Goal: Transaction & Acquisition: Obtain resource

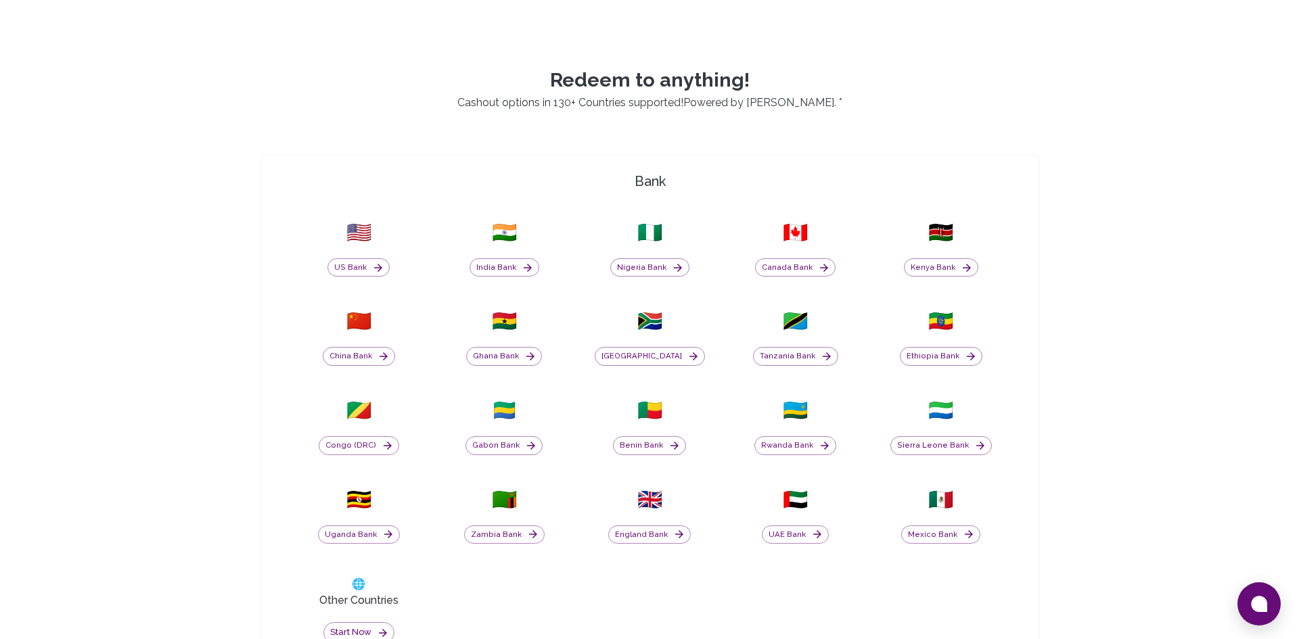
scroll to position [440, 0]
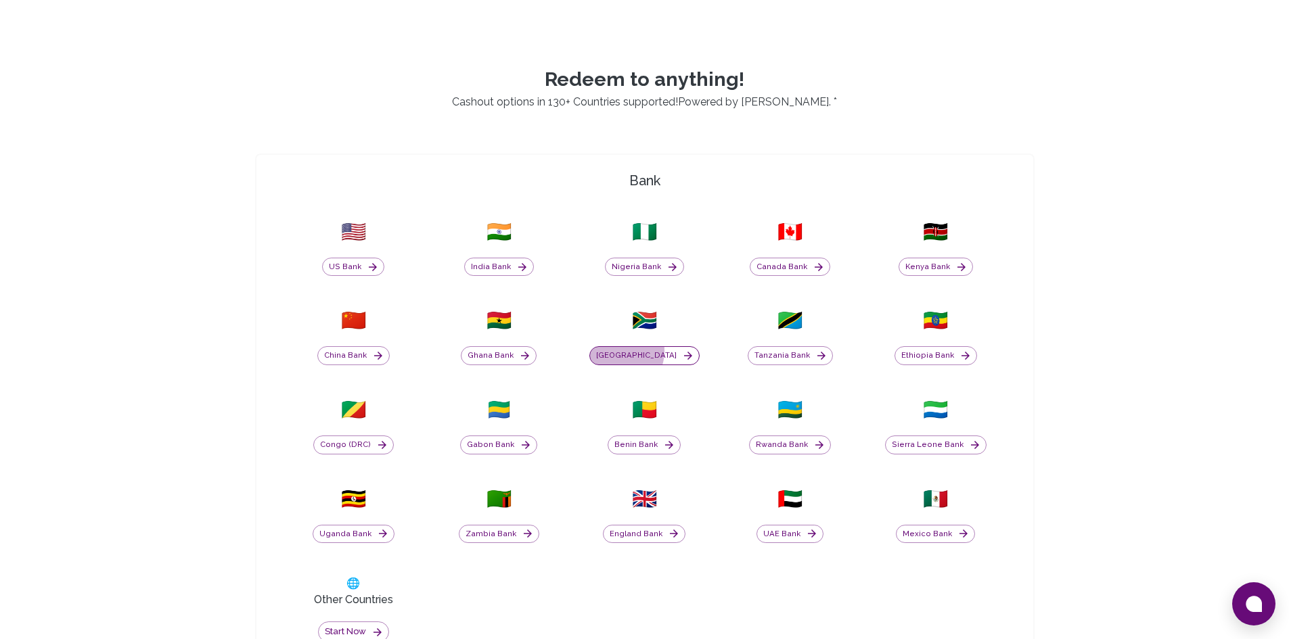
click at [634, 351] on button "[GEOGRAPHIC_DATA]" at bounding box center [644, 355] width 110 height 19
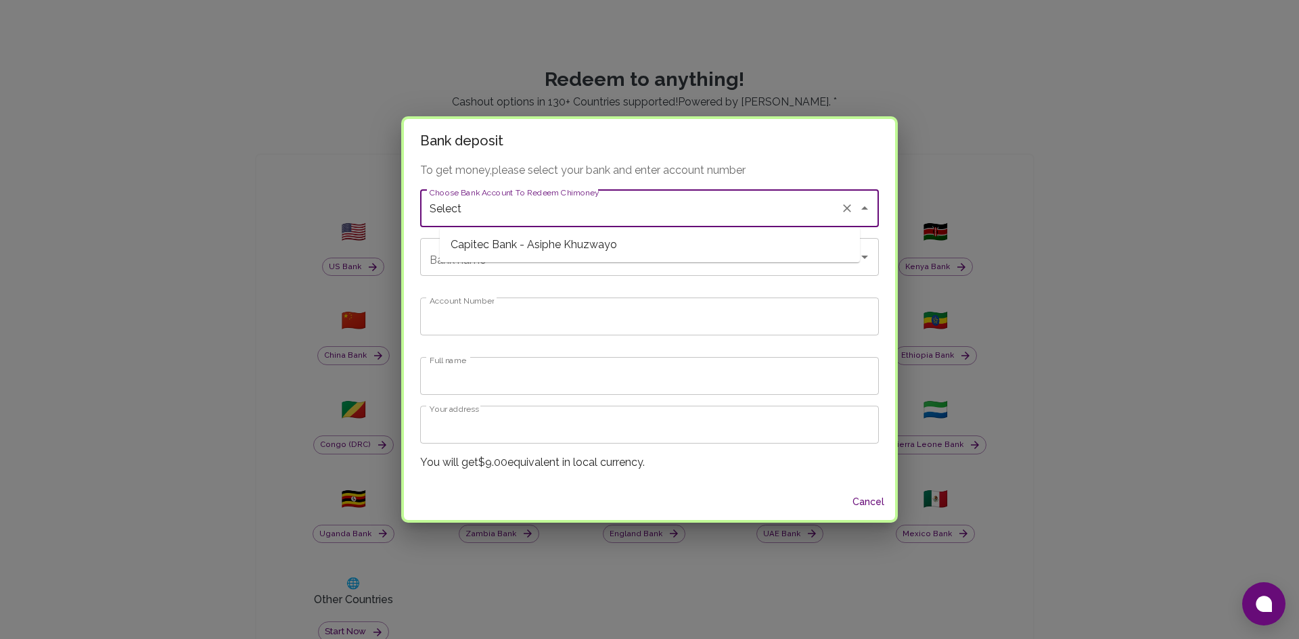
click at [592, 210] on input "Select" at bounding box center [630, 208] width 409 height 26
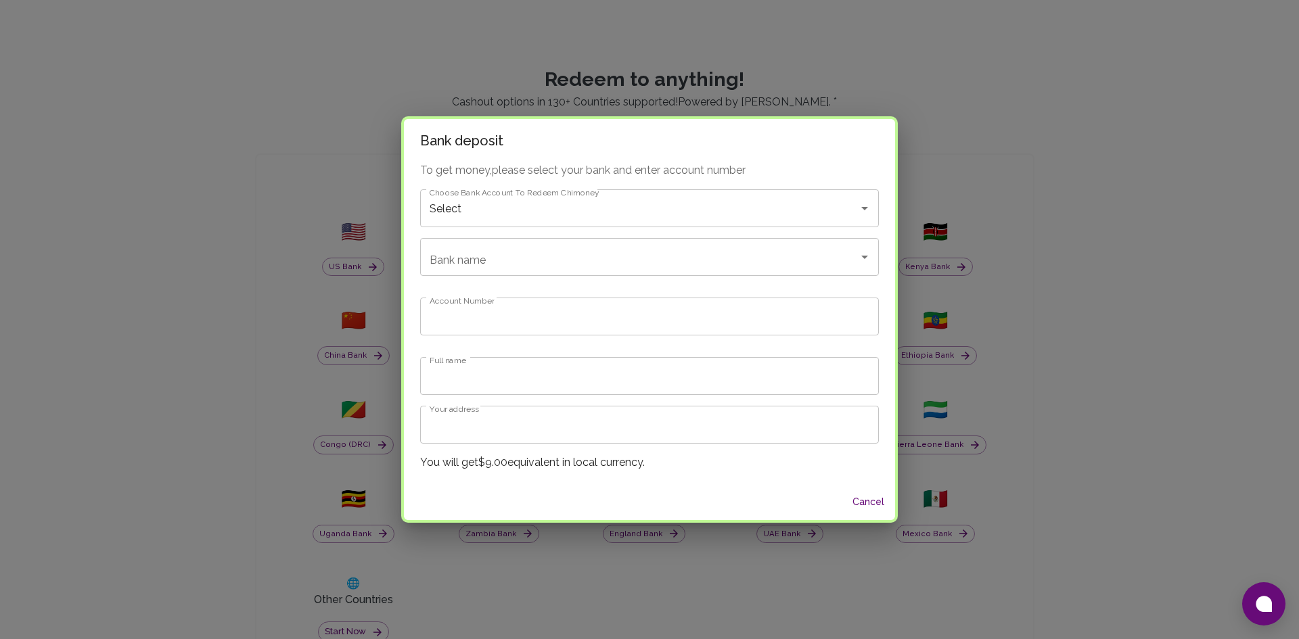
click at [578, 279] on div "To get money, please select your bank and enter account number Choose Bank Acco…" at bounding box center [649, 323] width 491 height 322
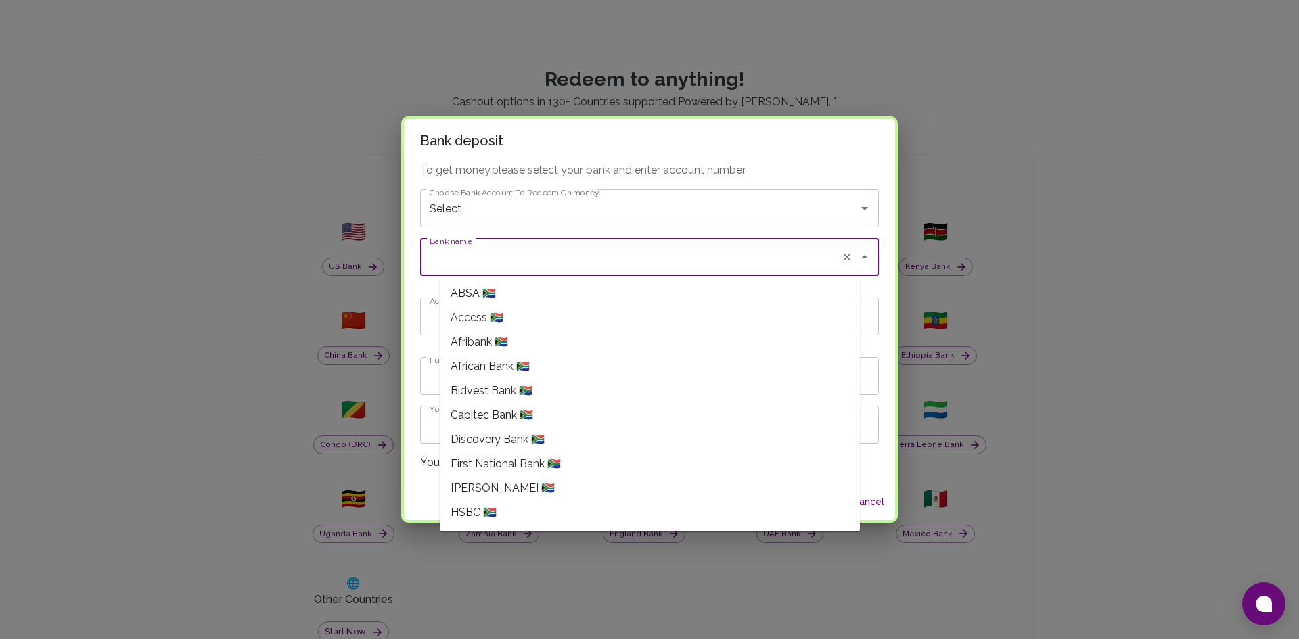
click at [572, 261] on input "Bank name" at bounding box center [630, 257] width 409 height 26
click at [505, 460] on span "Nedbank Limited 🇿🇦" at bounding box center [502, 463] width 102 height 16
type input "Nedbank Limited"
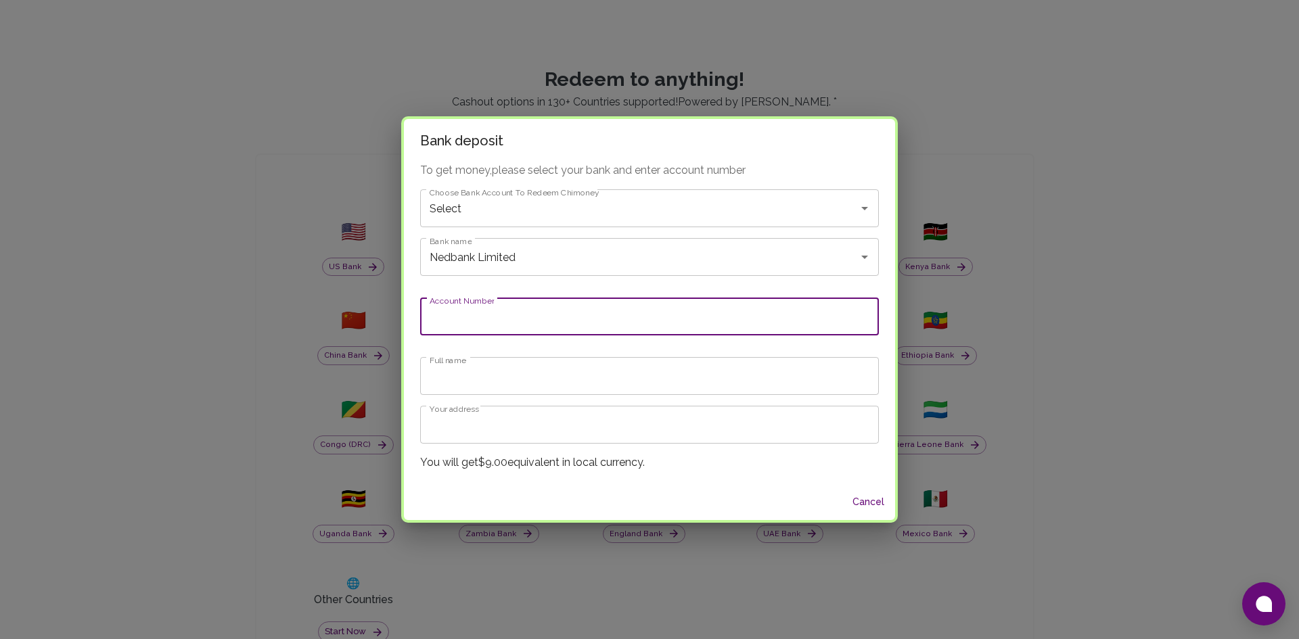
click at [508, 327] on input "Account Number" at bounding box center [649, 317] width 459 height 38
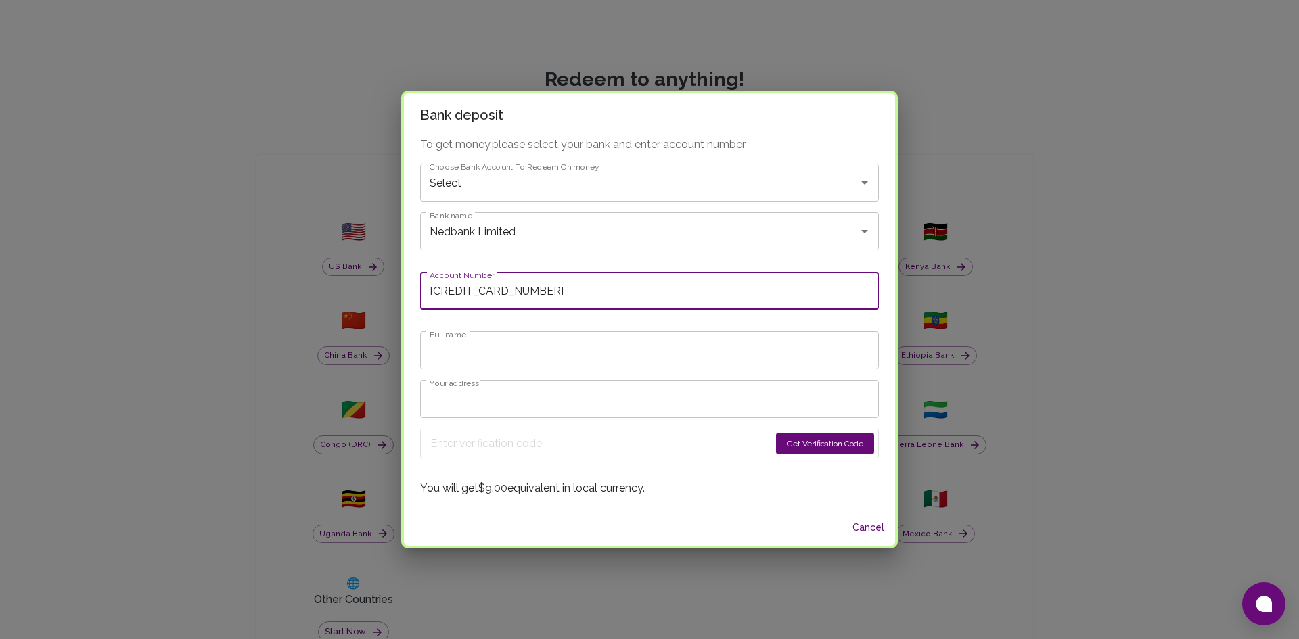
type input "[CREDIT_CARD_NUMBER]"
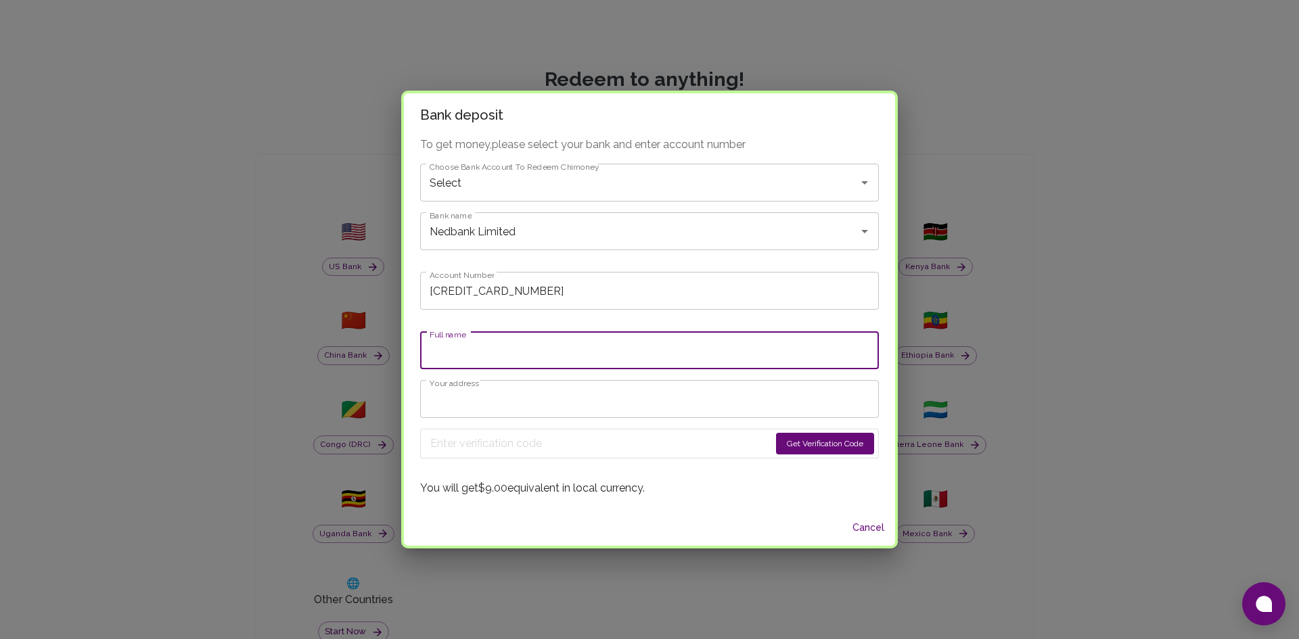
click at [489, 352] on input "Full name" at bounding box center [649, 350] width 459 height 38
type input "[PERSON_NAME]"
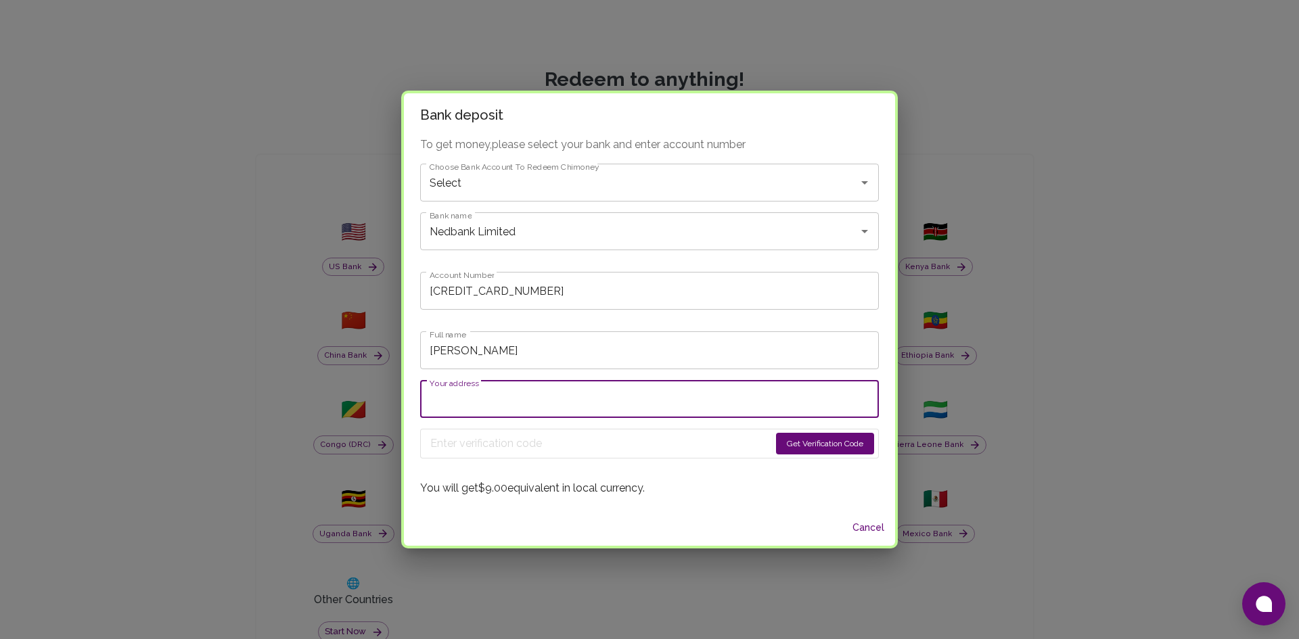
click at [536, 400] on input "Your address" at bounding box center [649, 399] width 459 height 38
type input "[STREET_ADDRESS][PERSON_NAME]"
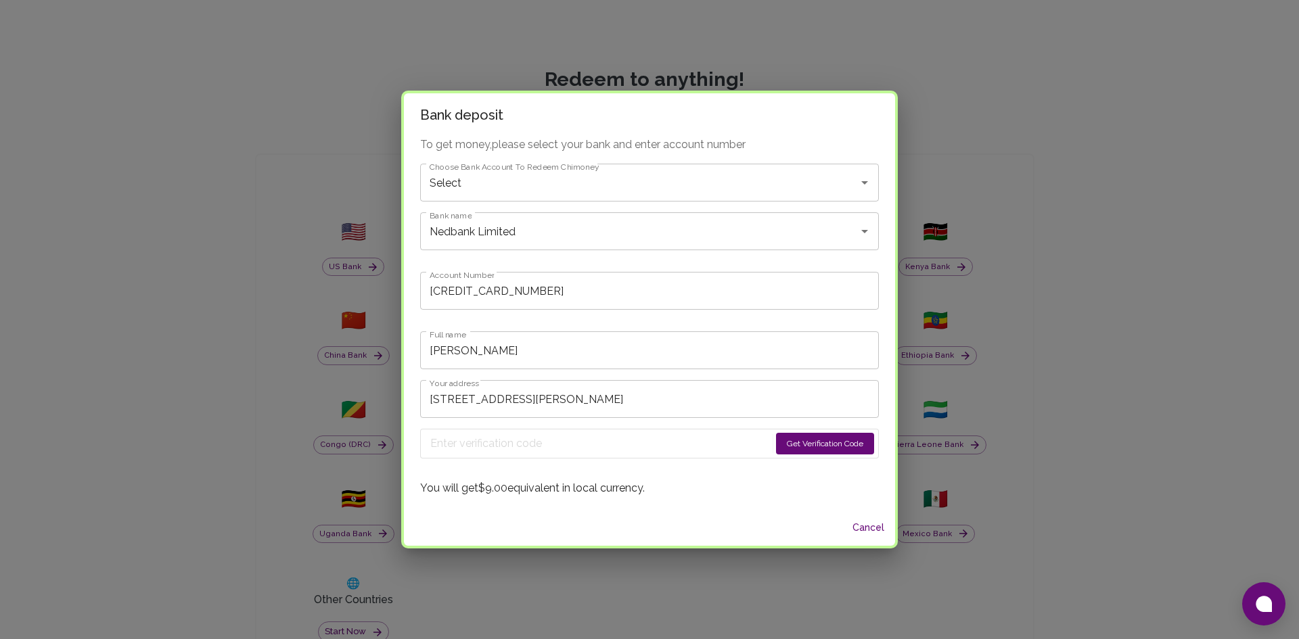
click at [777, 446] on button "Get Verification Code" at bounding box center [825, 444] width 98 height 22
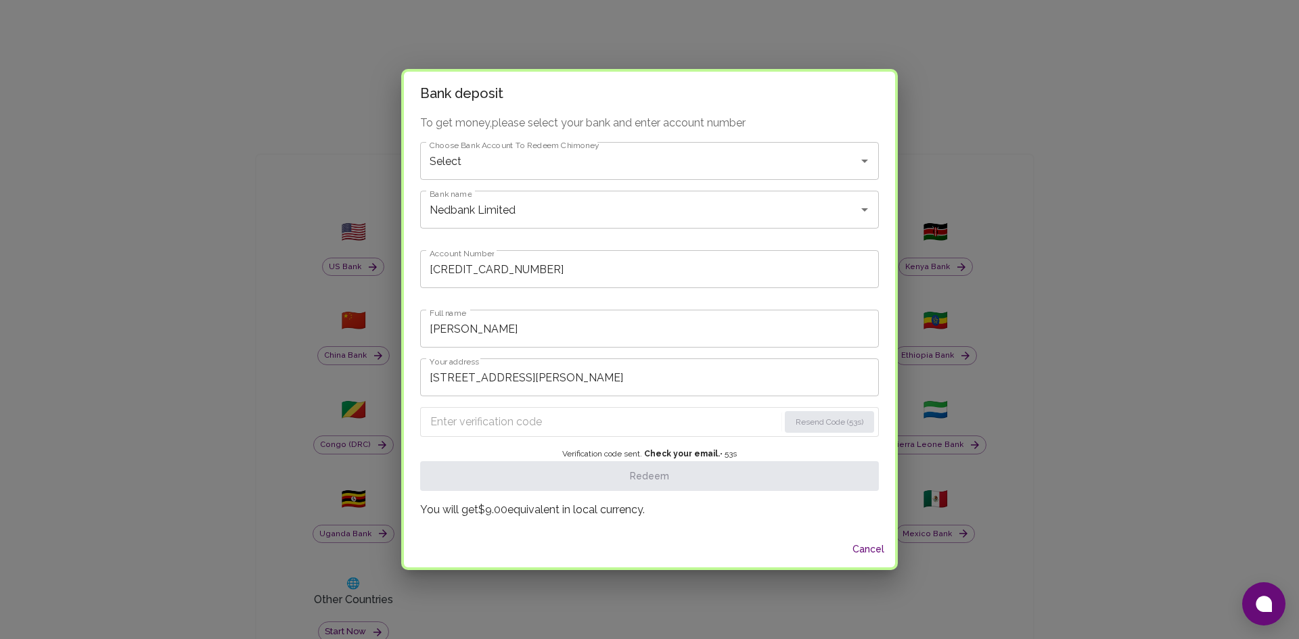
click at [777, 446] on div "Resend Code (53s) Verification code sent. Check your email. • 53 s Redeem" at bounding box center [649, 443] width 459 height 95
click at [703, 417] on input "Enter verification code" at bounding box center [604, 422] width 349 height 22
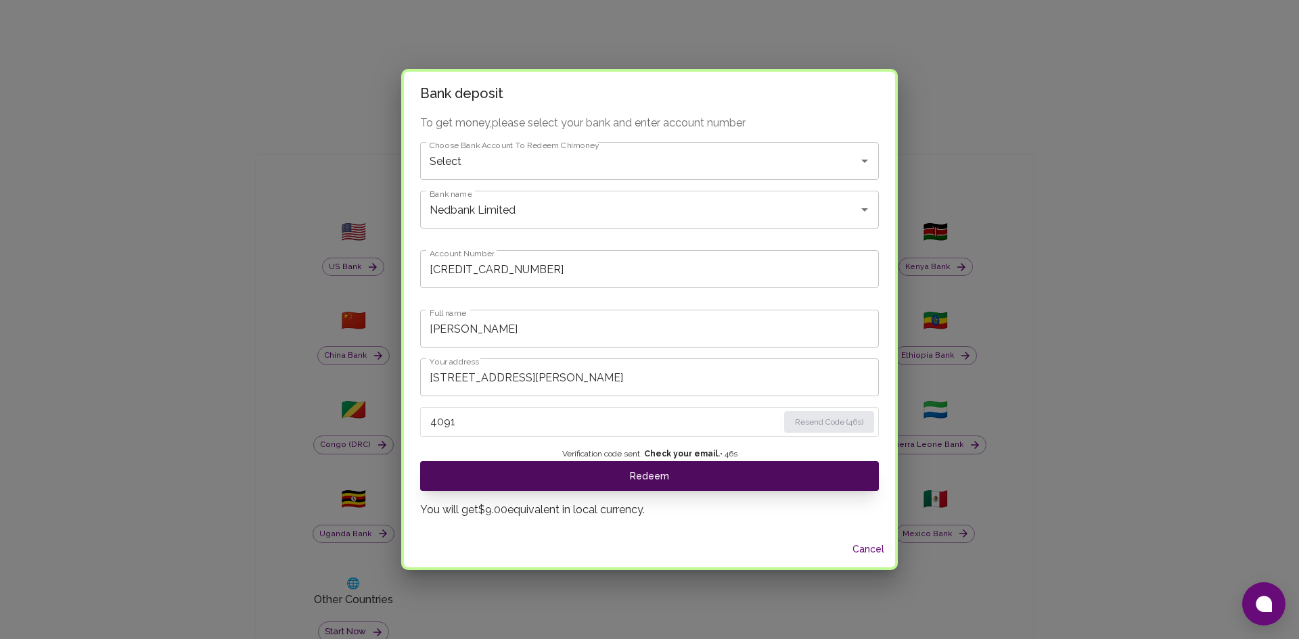
type input "4091"
click at [654, 472] on button "Redeem" at bounding box center [649, 476] width 459 height 30
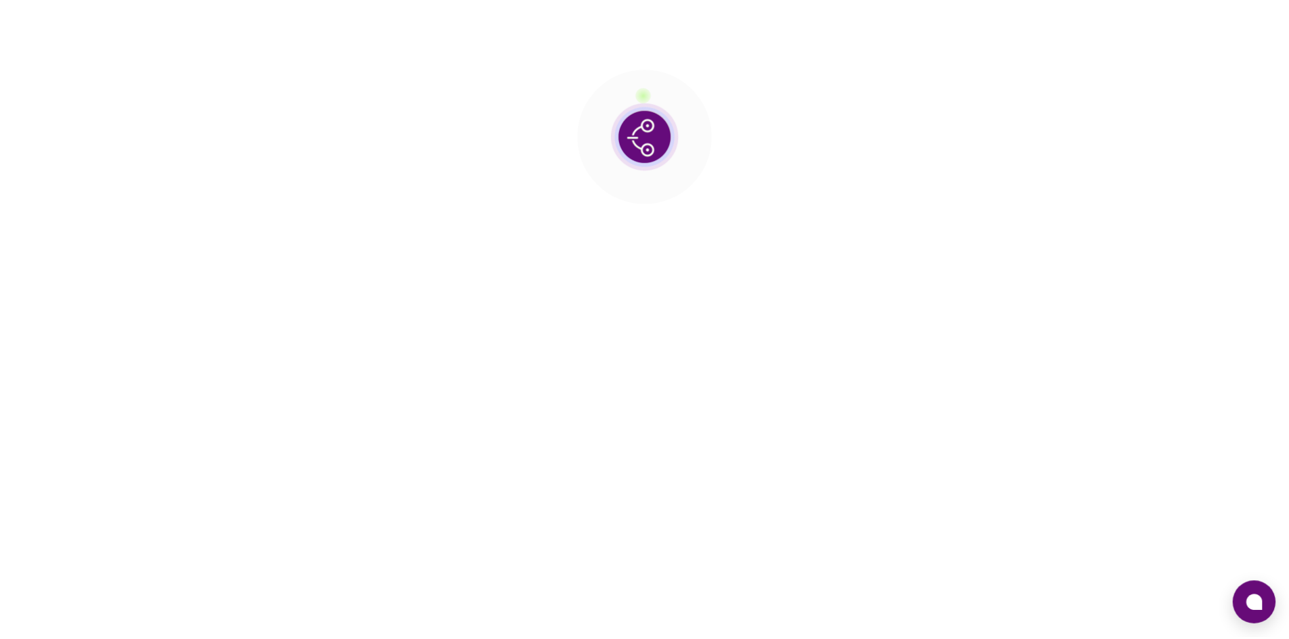
scroll to position [0, 0]
